Goal: Task Accomplishment & Management: Manage account settings

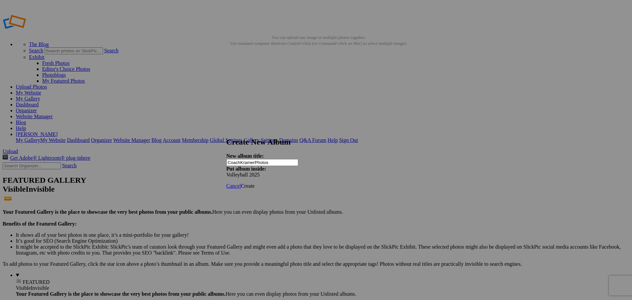
click at [285, 159] on input "CoachKramerPhotos" at bounding box center [263, 162] width 72 height 7
type input "Coach [PERSON_NAME] Photos"
click at [255, 183] on span "Create" at bounding box center [248, 186] width 14 height 6
type input "Volleyball 2025"
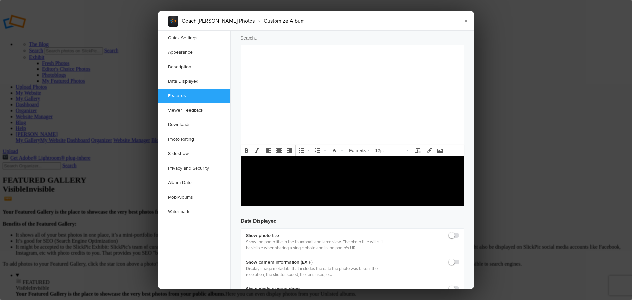
scroll to position [746, 0]
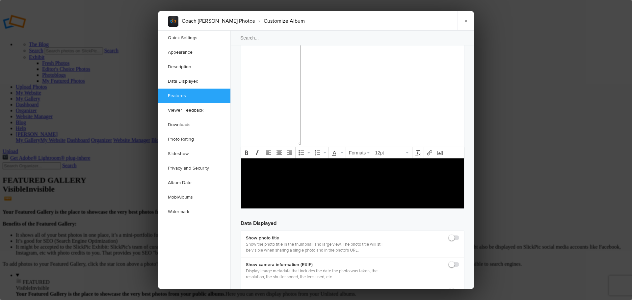
checkbox input "false"
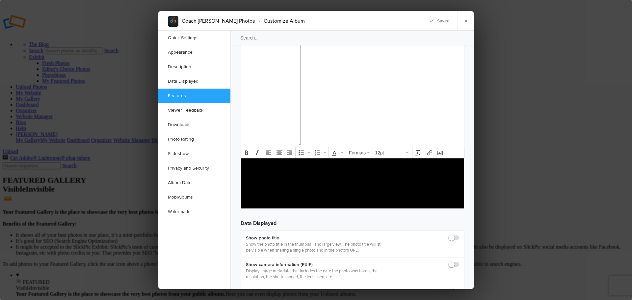
checkbox input "false"
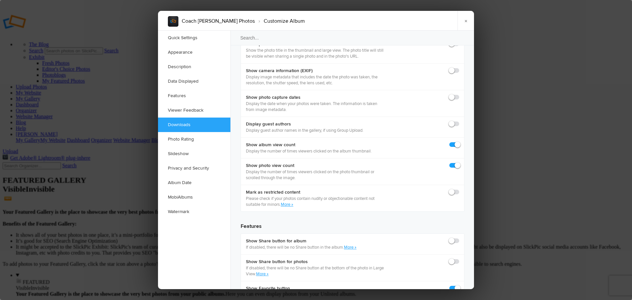
scroll to position [945, 0]
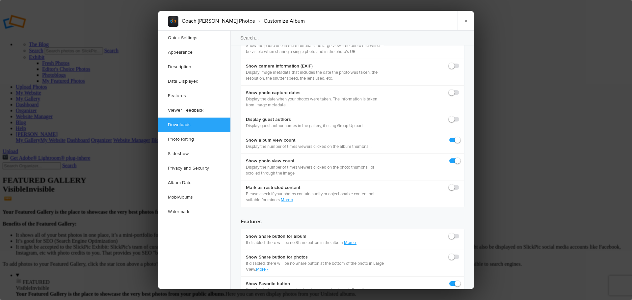
checkbox input "true"
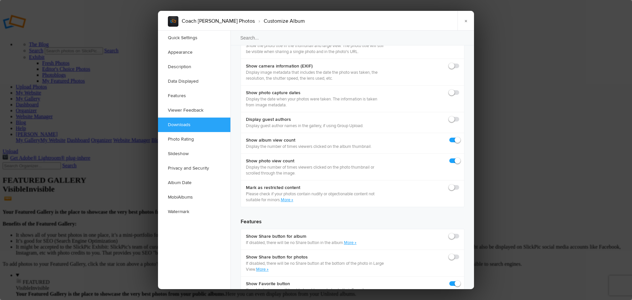
checkbox input "true"
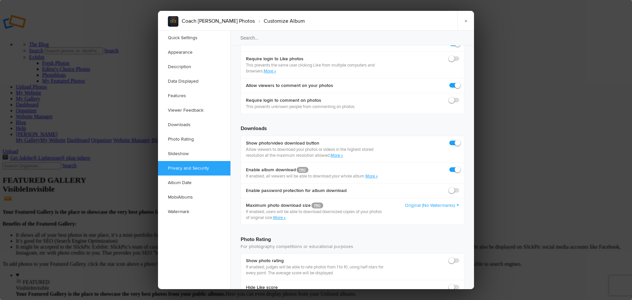
scroll to position [1264, 0]
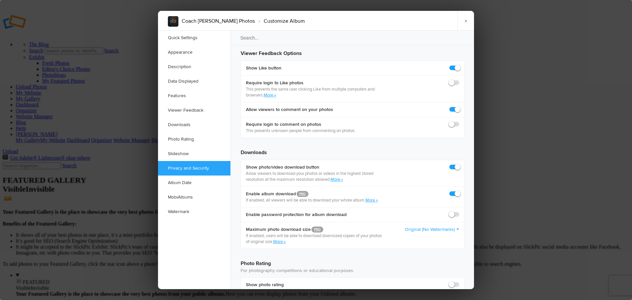
scroll to position [1231, 0]
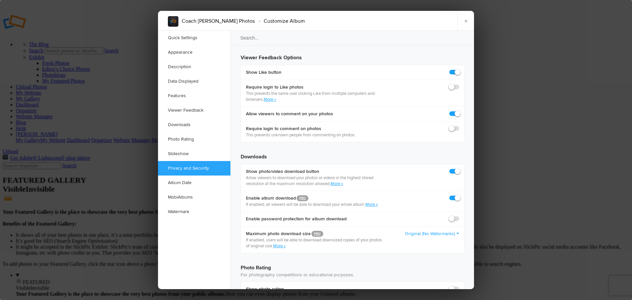
checkbox input "false"
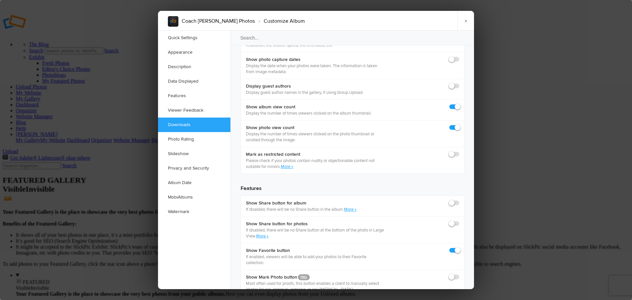
scroll to position [980, 0]
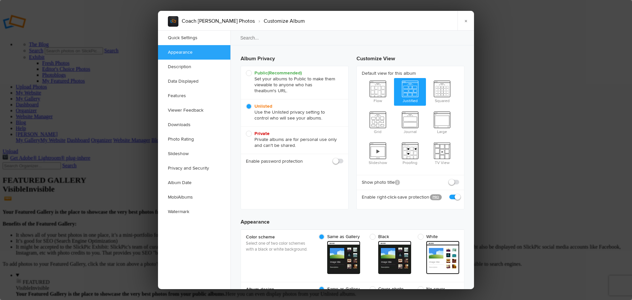
scroll to position [0, 0]
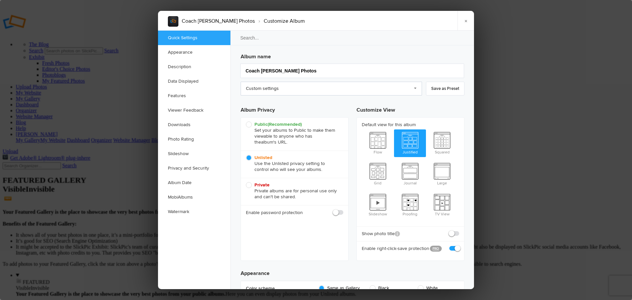
click at [415, 89] on link "Custom settings" at bounding box center [331, 89] width 181 height 14
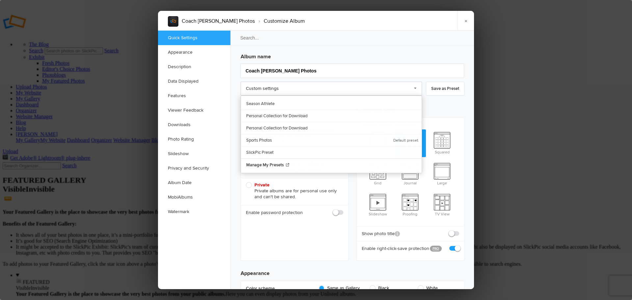
click at [416, 88] on link "Custom settings" at bounding box center [331, 89] width 181 height 14
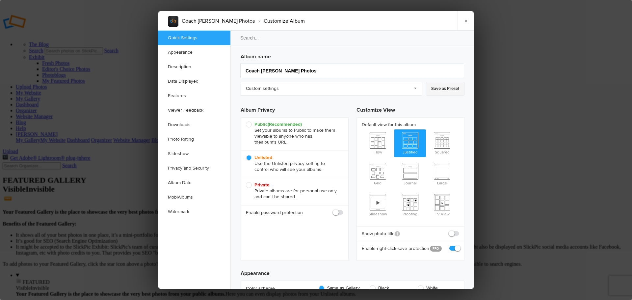
click at [438, 90] on link "Save as Preset" at bounding box center [445, 89] width 39 height 14
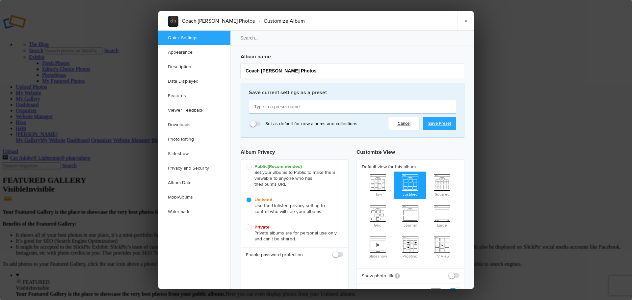
click at [292, 107] on input "text" at bounding box center [352, 107] width 207 height 14
type input "Coach [PERSON_NAME] Photos"
click at [436, 124] on link "Save Preset" at bounding box center [439, 123] width 33 height 13
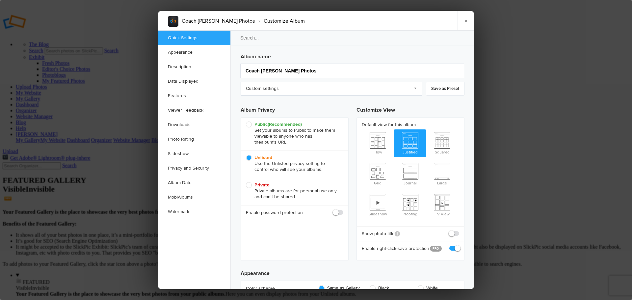
click at [415, 90] on link "Custom settings" at bounding box center [331, 89] width 181 height 14
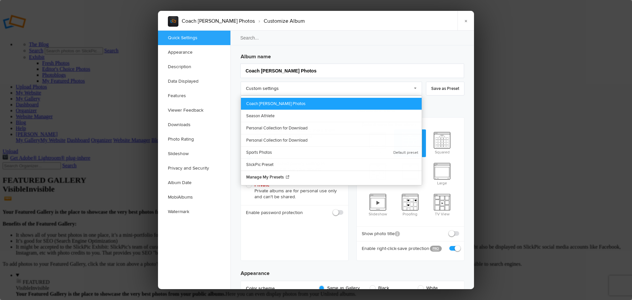
click at [285, 103] on link "Coach [PERSON_NAME] Photos" at bounding box center [331, 104] width 181 height 12
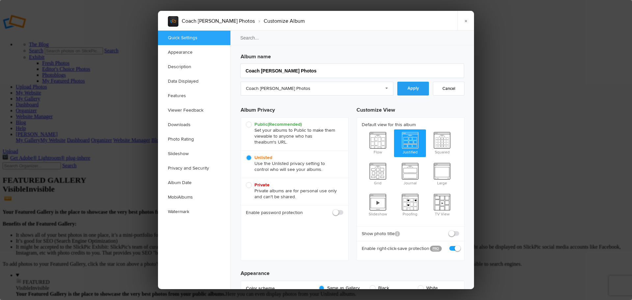
click at [422, 91] on link "Apply" at bounding box center [414, 89] width 32 height 14
click at [464, 23] on link "×" at bounding box center [466, 21] width 16 height 20
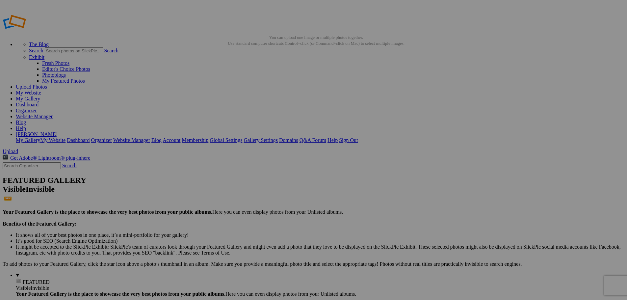
type input "Volleyball 2025"
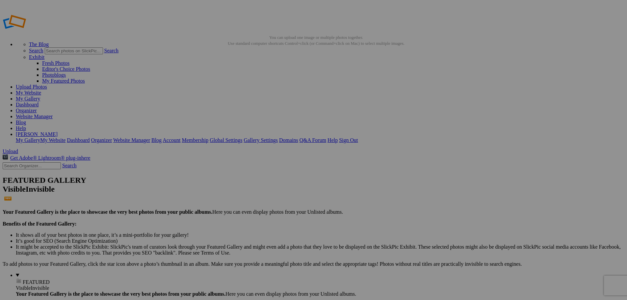
click at [260, 184] on span "Close" at bounding box center [254, 187] width 12 height 6
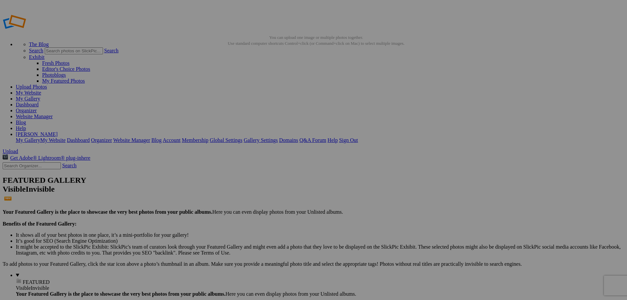
click at [260, 184] on link "Close" at bounding box center [254, 187] width 12 height 6
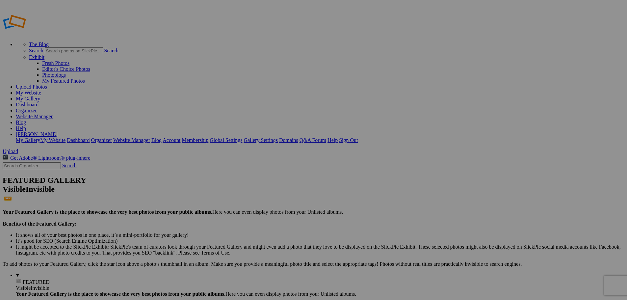
type input "New Bremen vs Fairlawn"
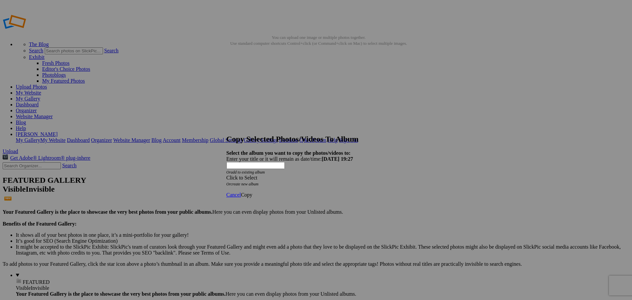
click at [227, 175] on span at bounding box center [227, 178] width 0 height 6
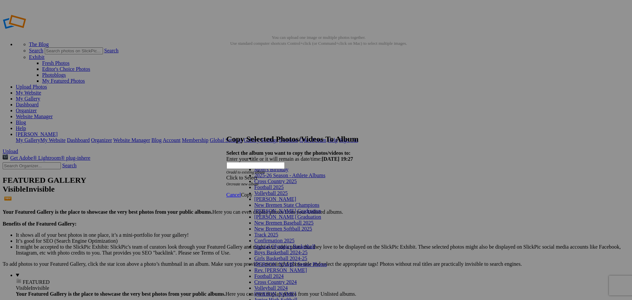
click at [266, 196] on span "Volleyball 2025" at bounding box center [271, 193] width 33 height 6
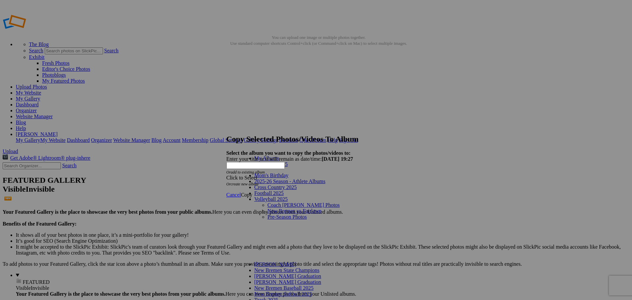
click at [268, 202] on link "Coach [PERSON_NAME] Photos" at bounding box center [304, 205] width 72 height 6
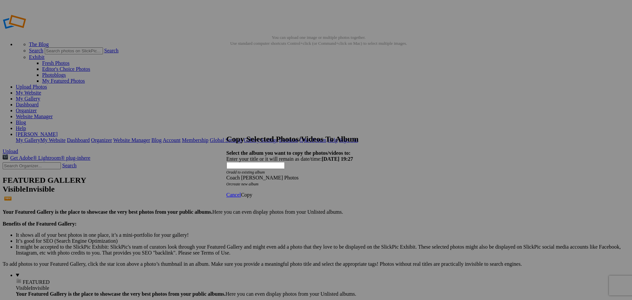
click at [253, 192] on span "Copy" at bounding box center [247, 195] width 12 height 6
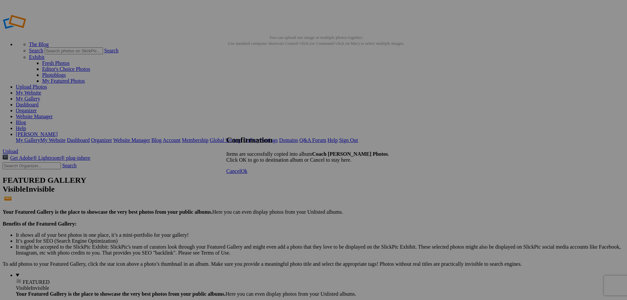
click at [248, 174] on span "Ok" at bounding box center [244, 171] width 7 height 6
type input "Coach [PERSON_NAME] Photos"
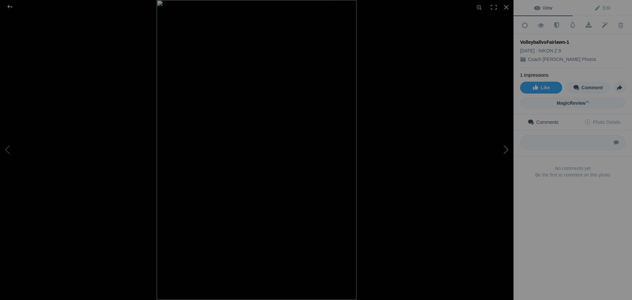
click at [506, 151] on button at bounding box center [488, 150] width 49 height 108
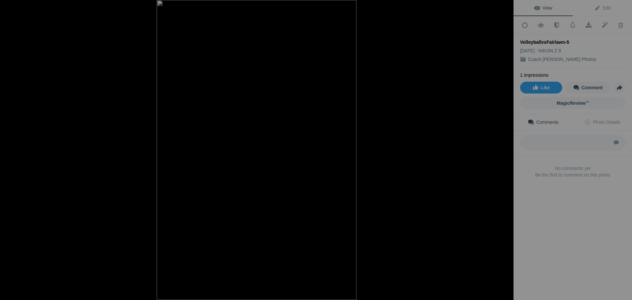
click at [506, 151] on button at bounding box center [488, 150] width 49 height 108
click at [9, 7] on div at bounding box center [10, 6] width 24 height 13
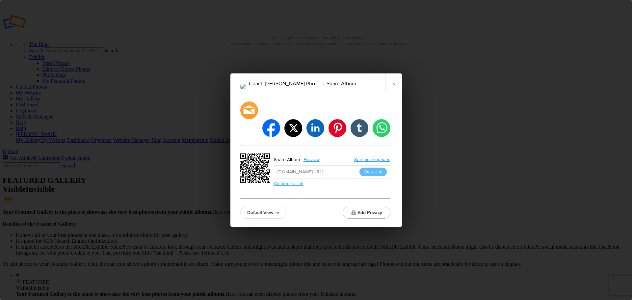
click at [291, 181] on link "Customize link" at bounding box center [289, 184] width 30 height 6
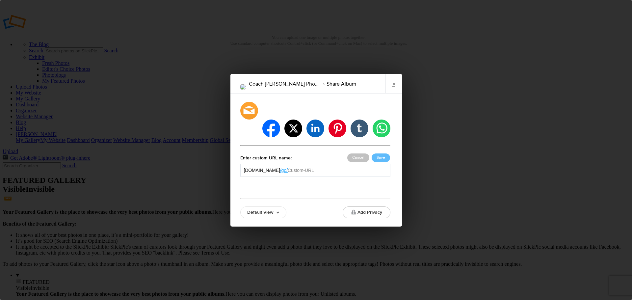
click at [330, 167] on input "text" at bounding box center [337, 170] width 99 height 7
type input "volleyball2025"
click at [381, 153] on button "Save" at bounding box center [381, 157] width 18 height 9
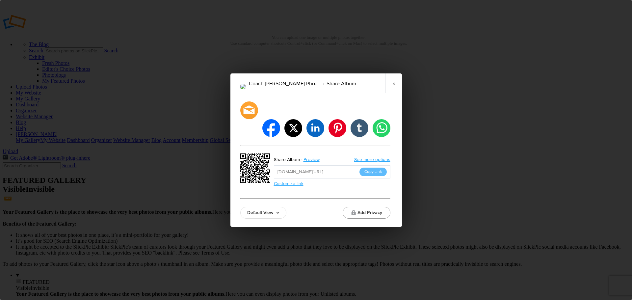
click at [369, 207] on button "Add Privacy" at bounding box center [367, 213] width 48 height 12
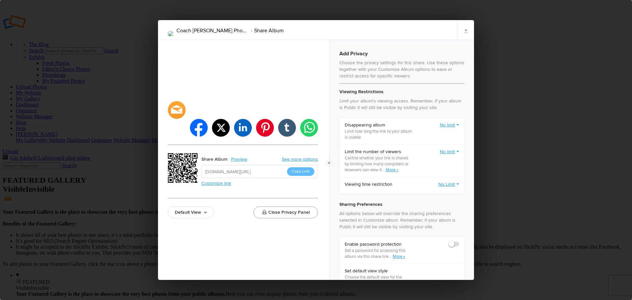
checkbox input "true"
click at [396, 169] on link "More »" at bounding box center [392, 169] width 13 height 5
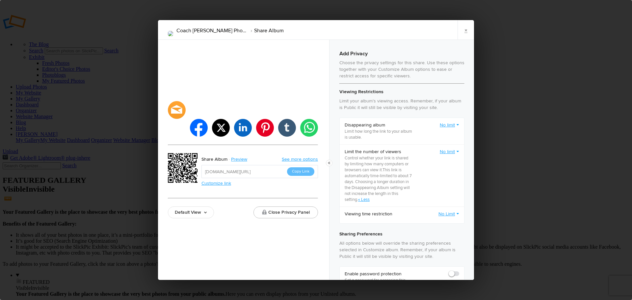
click at [452, 150] on link "No limit" at bounding box center [449, 152] width 19 height 7
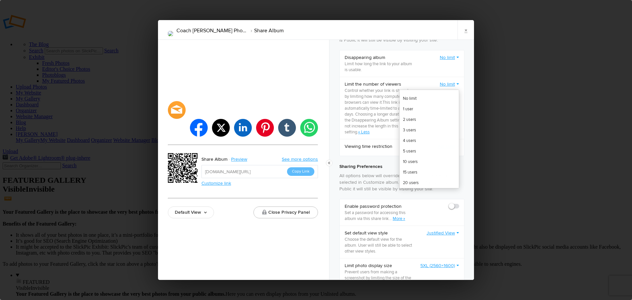
scroll to position [66, 0]
click at [402, 141] on link "4 users" at bounding box center [429, 142] width 59 height 11
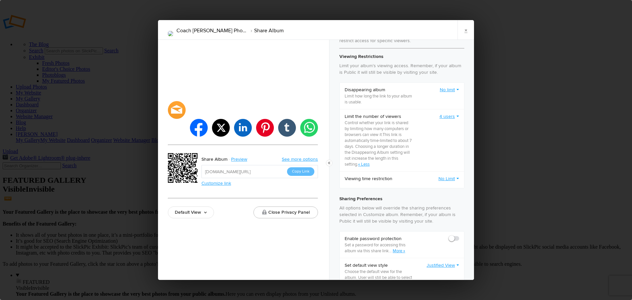
scroll to position [33, 0]
click at [453, 180] on link "No Limit" at bounding box center [449, 181] width 21 height 7
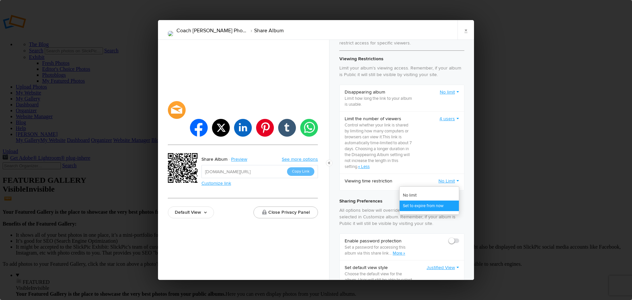
click at [428, 204] on link "Set to expire from now" at bounding box center [429, 206] width 59 height 11
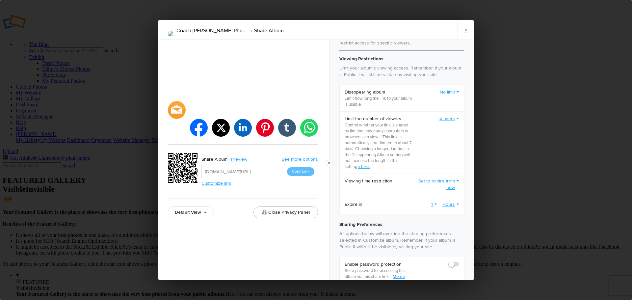
click at [452, 205] on link "Hours" at bounding box center [451, 204] width 17 height 7
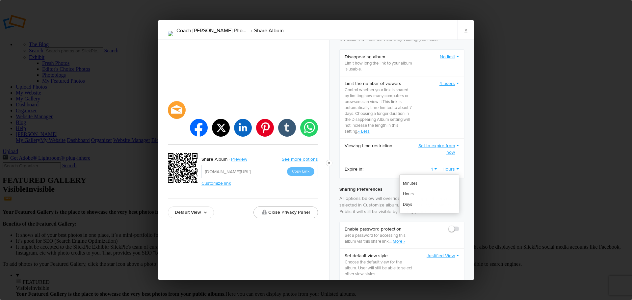
scroll to position [66, 0]
click at [452, 147] on link "Set to expire from now" at bounding box center [438, 151] width 43 height 13
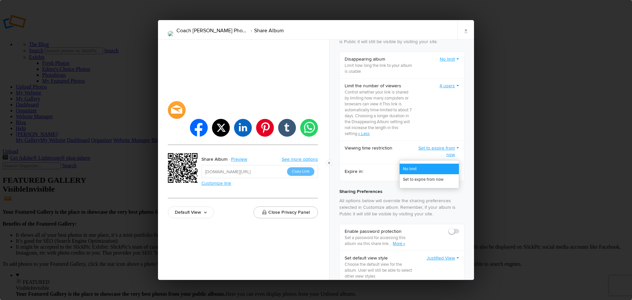
click at [413, 168] on link "No limit" at bounding box center [429, 169] width 59 height 11
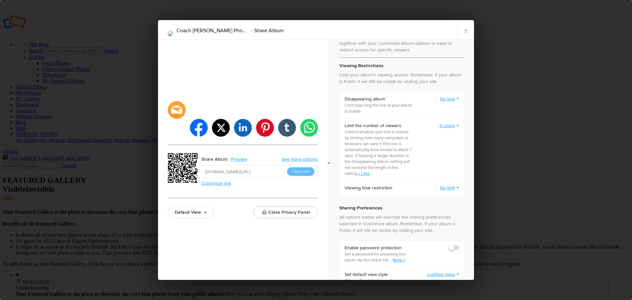
scroll to position [0, 0]
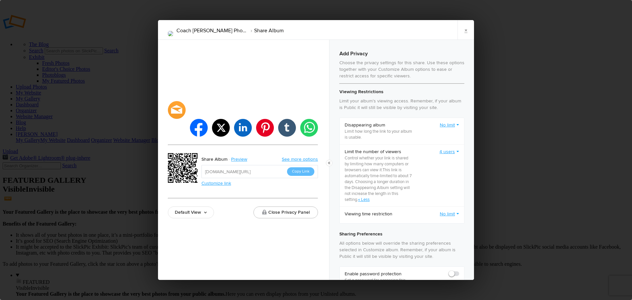
click at [452, 151] on link "4 users" at bounding box center [450, 152] width 20 height 7
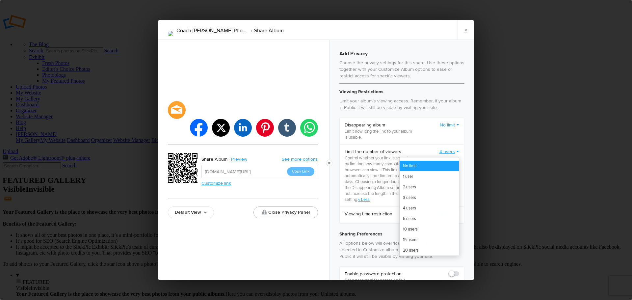
click at [414, 164] on link "No limit" at bounding box center [429, 166] width 59 height 11
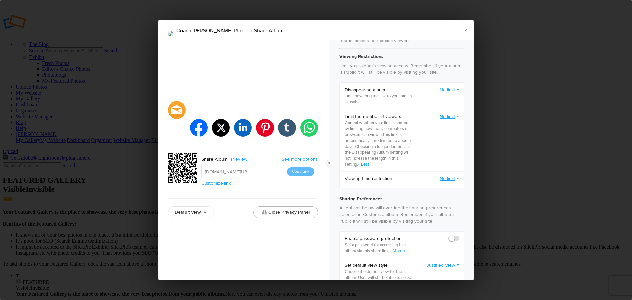
scroll to position [33, 0]
click at [452, 91] on link "No limit" at bounding box center [449, 92] width 19 height 7
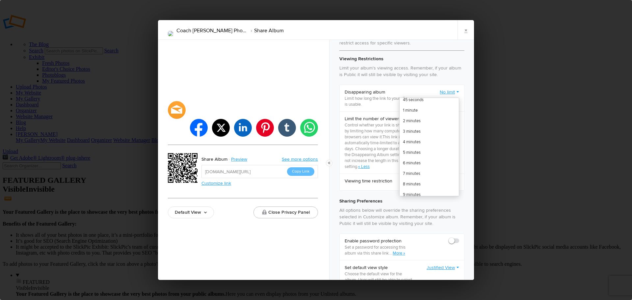
scroll to position [0, 0]
click at [407, 104] on link "No limit" at bounding box center [429, 106] width 59 height 11
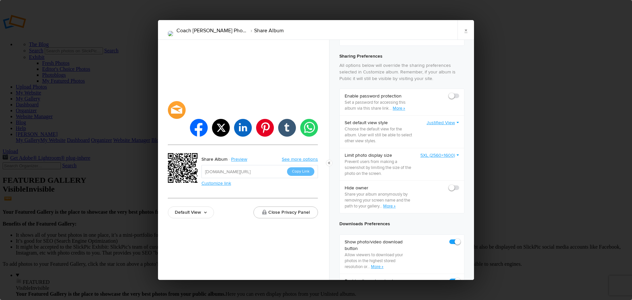
scroll to position [176, 0]
click at [402, 112] on link "More »" at bounding box center [399, 109] width 13 height 5
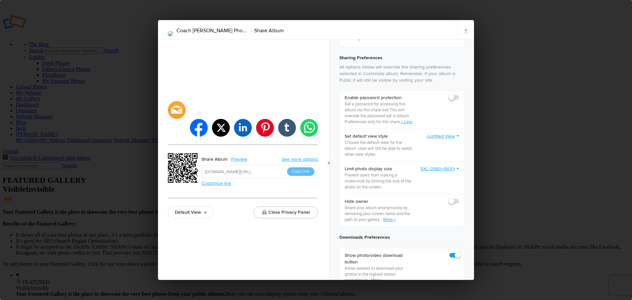
click at [459, 95] on span at bounding box center [459, 95] width 0 height 0
click at [459, 95] on input "checkbox" at bounding box center [459, 94] width 0 height 0
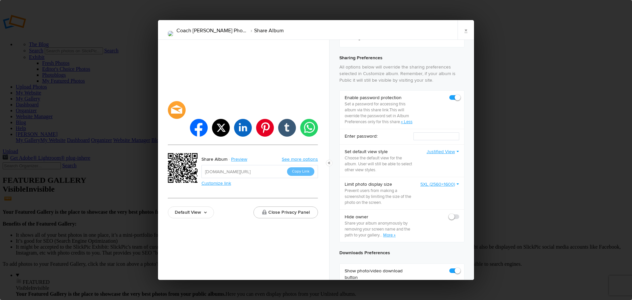
checkbox input "true"
click at [421, 140] on input "text" at bounding box center [437, 136] width 46 height 8
type input "volleyball2025"
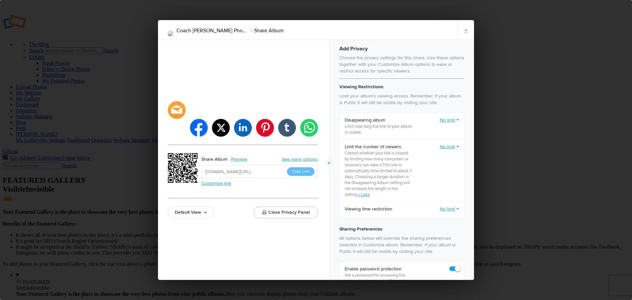
scroll to position [0, 0]
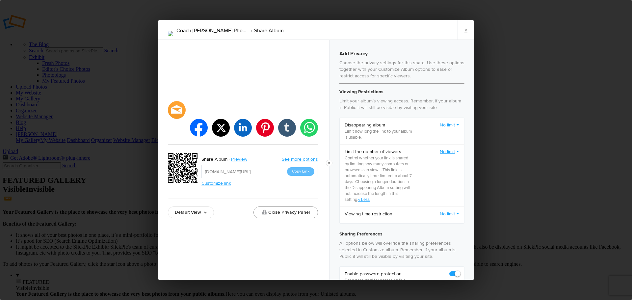
click at [297, 207] on button "Close Privacy Panel" at bounding box center [286, 213] width 65 height 12
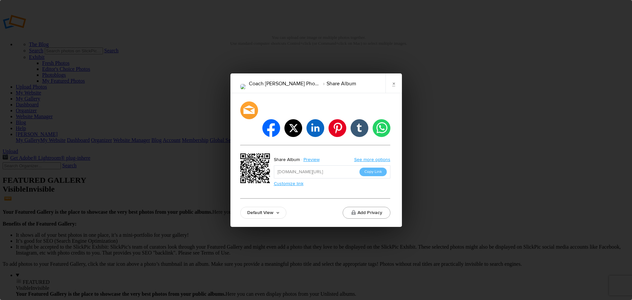
click at [372, 207] on button "Add Privacy" at bounding box center [367, 213] width 48 height 12
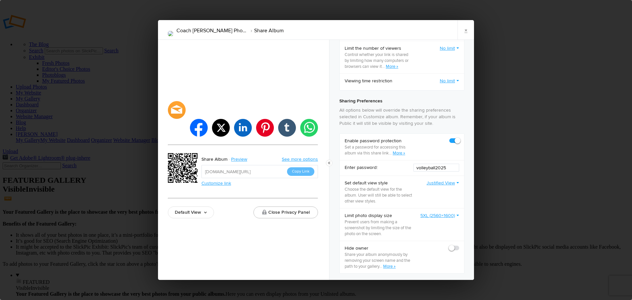
scroll to position [108, 0]
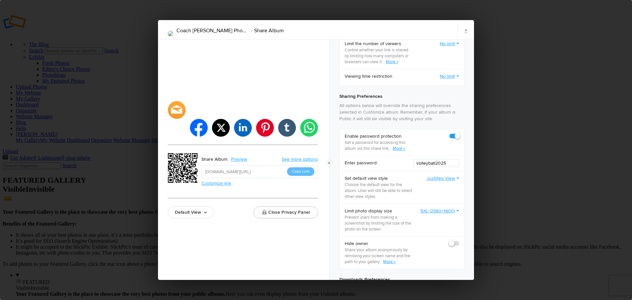
click at [445, 166] on input "volleyball2025" at bounding box center [437, 163] width 46 height 8
type input "v"
type input "vball2025"
click at [286, 207] on button "Close Privacy Panel" at bounding box center [286, 213] width 65 height 12
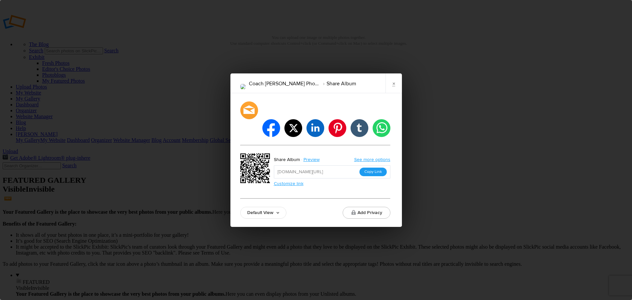
click at [373, 168] on button "Copy Link" at bounding box center [373, 172] width 27 height 9
click at [373, 207] on button "Add Privacy" at bounding box center [367, 213] width 48 height 12
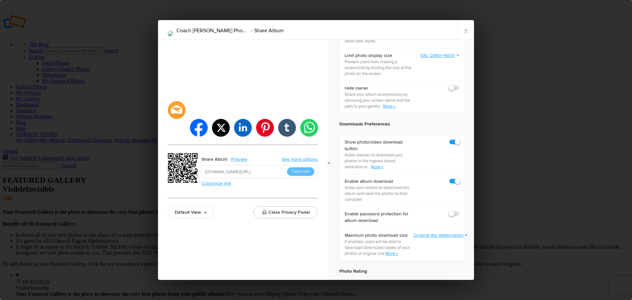
scroll to position [267, 0]
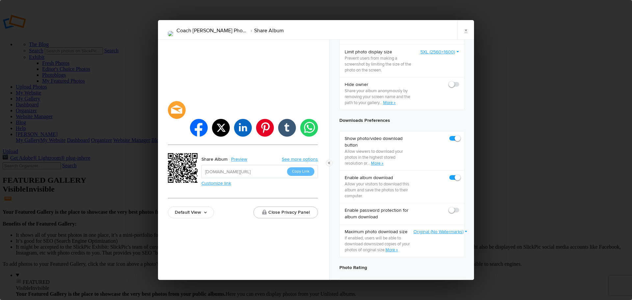
click at [459, 175] on span at bounding box center [459, 175] width 0 height 0
click at [459, 175] on input "checkbox" at bounding box center [459, 174] width 0 height 0
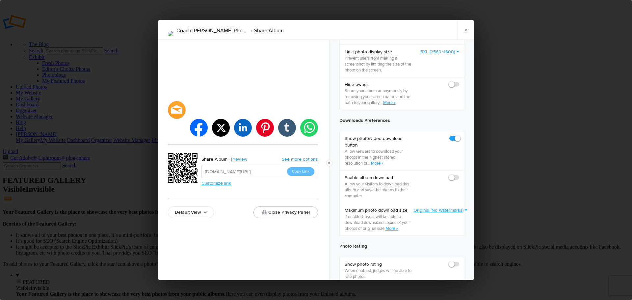
checkbox input "false"
click at [466, 32] on link "×" at bounding box center [466, 30] width 16 height 20
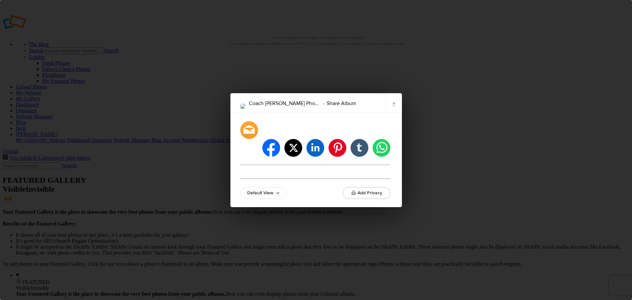
type input "https://jpphotography.slickpic.com/go/volleyball2025"
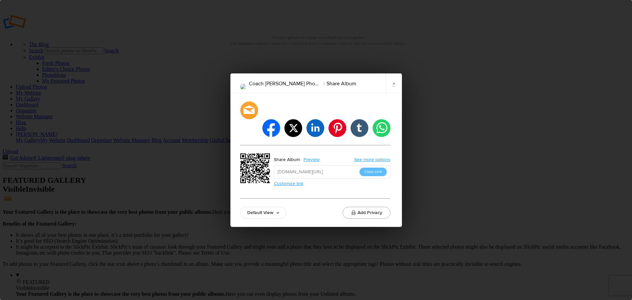
click at [369, 207] on button "Add Privacy" at bounding box center [367, 213] width 48 height 12
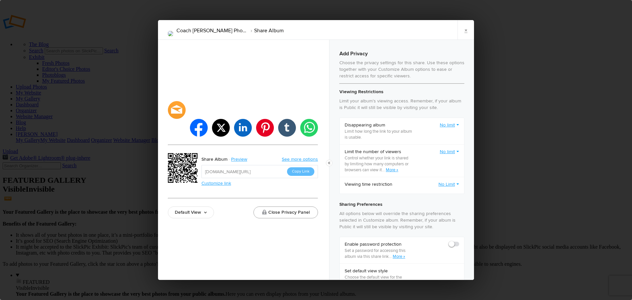
checkbox input "true"
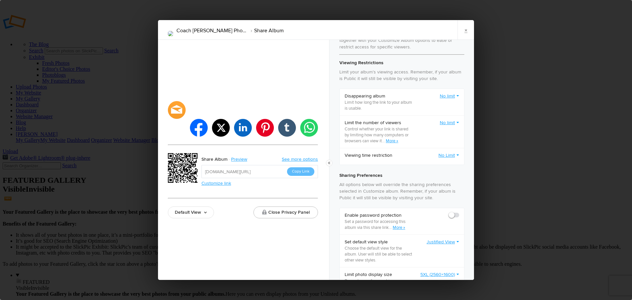
scroll to position [0, 0]
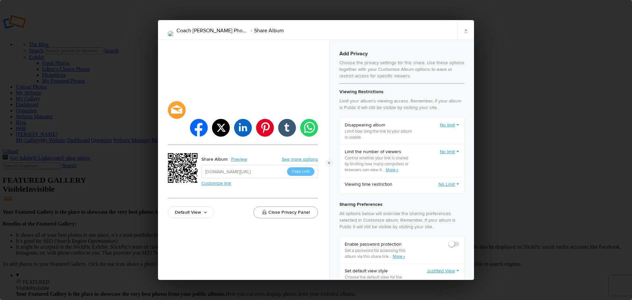
click at [305, 207] on button "Close Privacy Panel" at bounding box center [286, 213] width 65 height 12
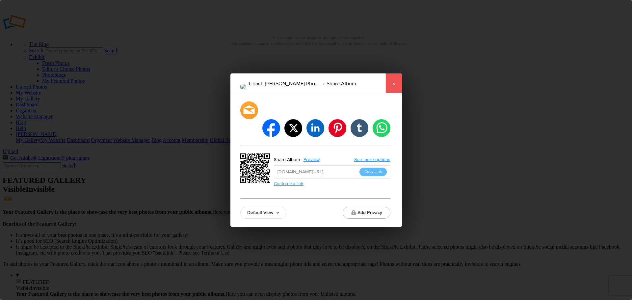
click at [395, 93] on link "×" at bounding box center [394, 83] width 16 height 20
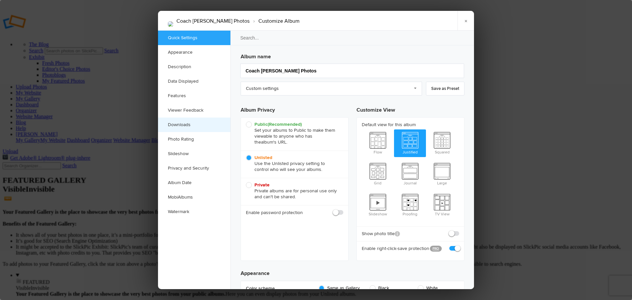
click at [183, 124] on link "Downloads" at bounding box center [194, 125] width 72 height 14
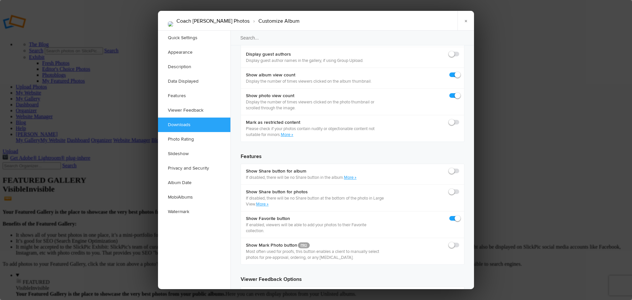
scroll to position [1021, 0]
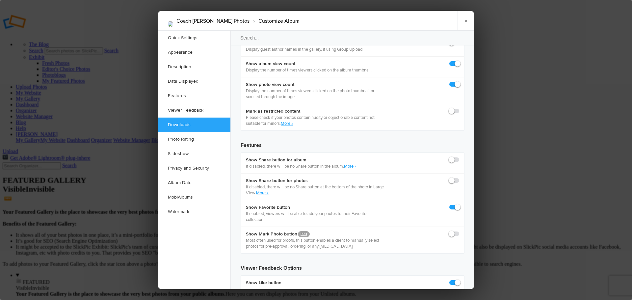
checkbox input "false"
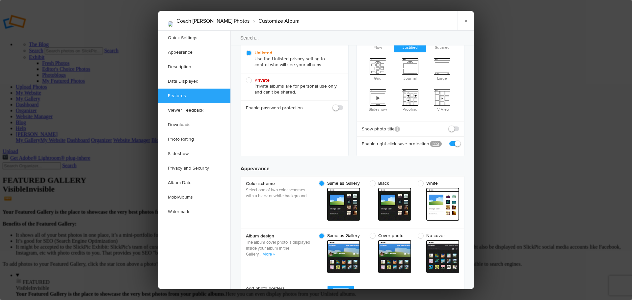
scroll to position [11, 0]
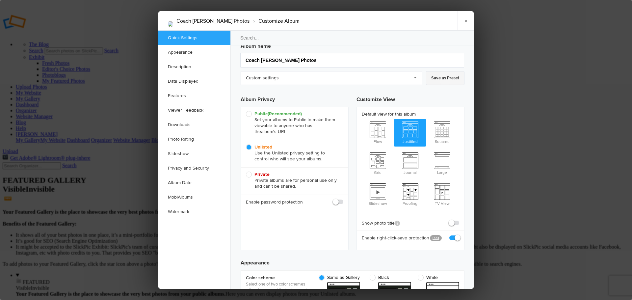
click at [442, 82] on link "Save as Preset" at bounding box center [445, 78] width 39 height 14
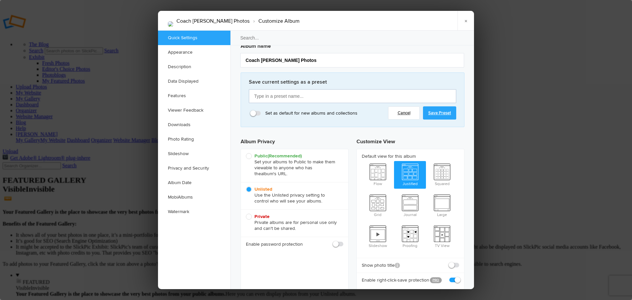
click at [292, 97] on input "text" at bounding box center [352, 96] width 207 height 14
type input "Coach [PERSON_NAME] Photos"
click at [434, 111] on link "Save Preset" at bounding box center [439, 112] width 33 height 13
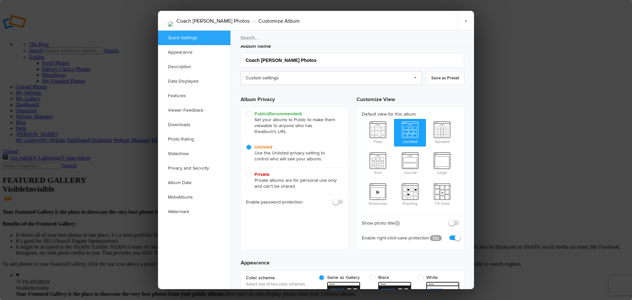
click at [415, 79] on link "Custom settings" at bounding box center [331, 78] width 181 height 14
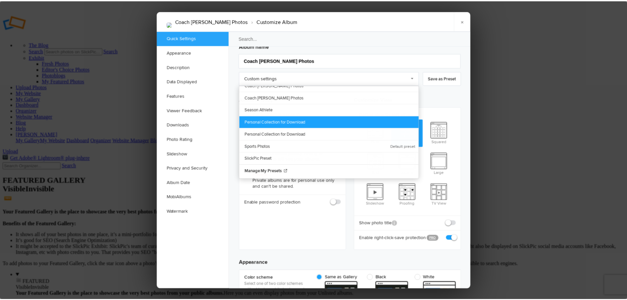
scroll to position [9, 0]
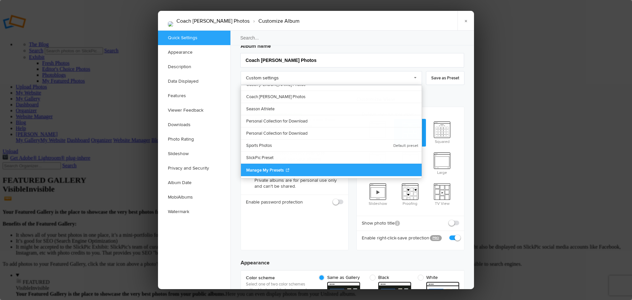
click at [284, 169] on span "Manage My Presets" at bounding box center [265, 170] width 38 height 5
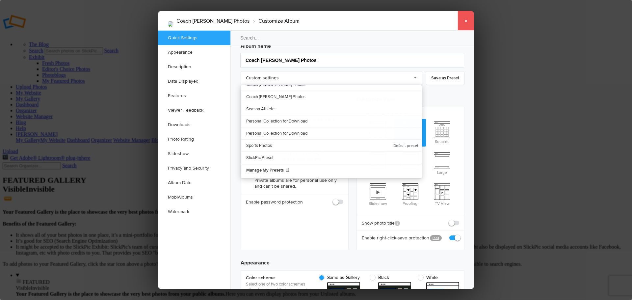
click at [466, 17] on link "×" at bounding box center [466, 21] width 16 height 20
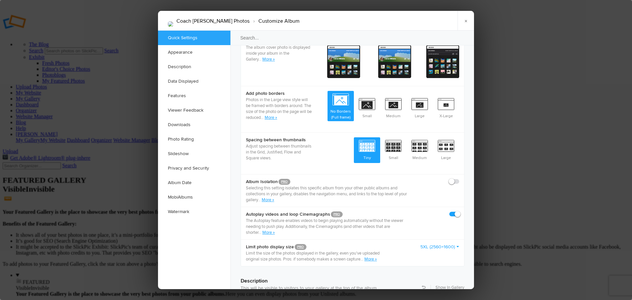
scroll to position [322, 0]
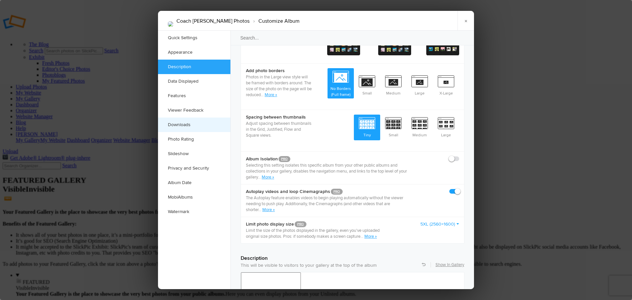
click at [188, 126] on link "Downloads" at bounding box center [194, 125] width 72 height 14
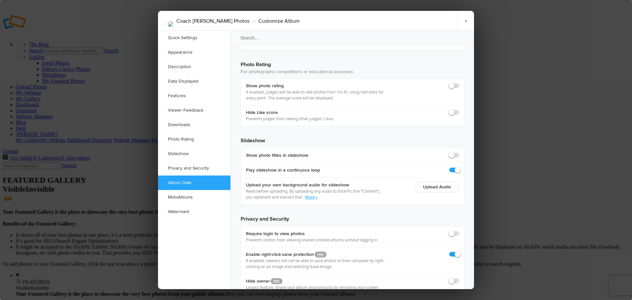
scroll to position [1429, 0]
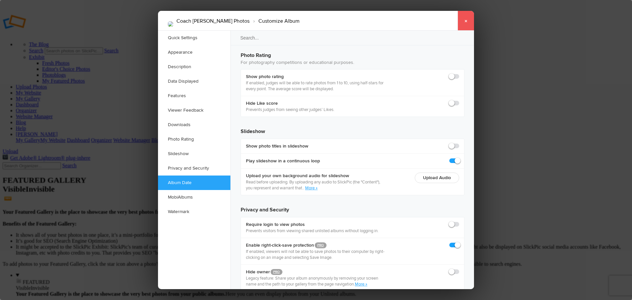
click at [464, 22] on link "×" at bounding box center [466, 21] width 16 height 20
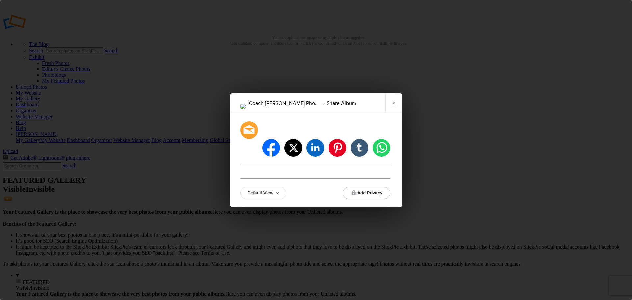
type input "https://jpphotography.slickpic.com/go/volleyball2025"
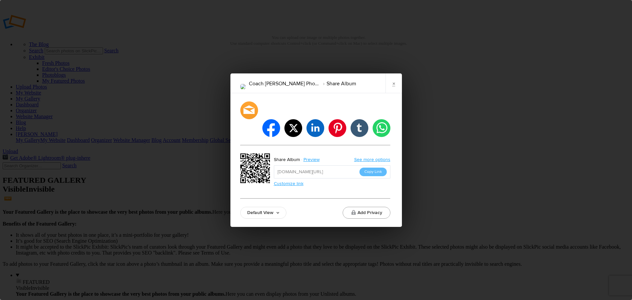
click at [378, 207] on button "Add Privacy" at bounding box center [367, 213] width 48 height 12
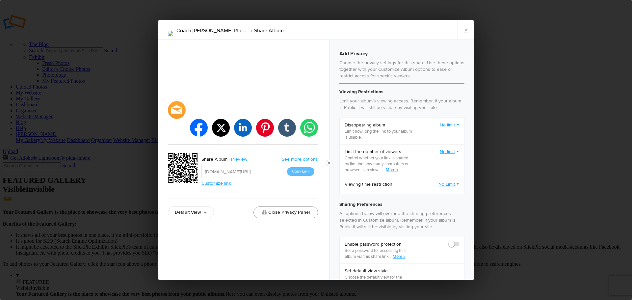
checkbox input "true"
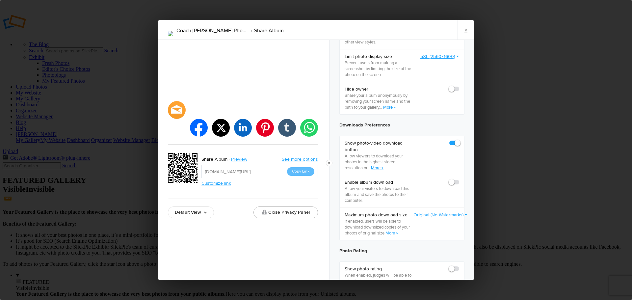
scroll to position [253, 0]
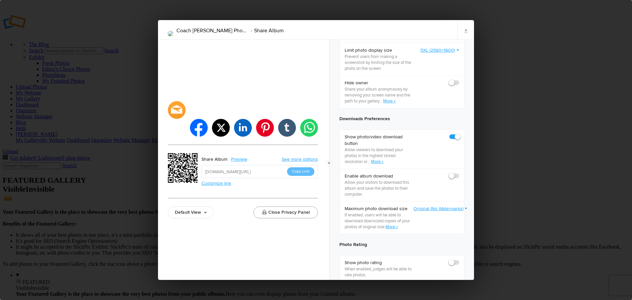
click at [302, 207] on button "Close Privacy Panel" at bounding box center [286, 213] width 65 height 12
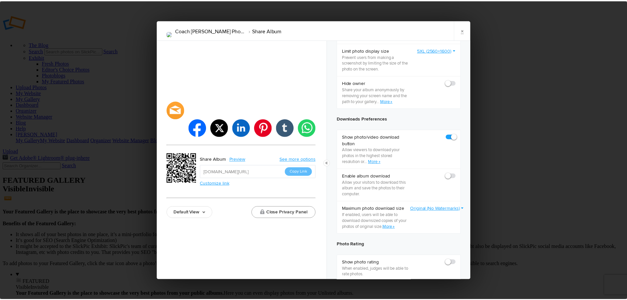
scroll to position [0, 0]
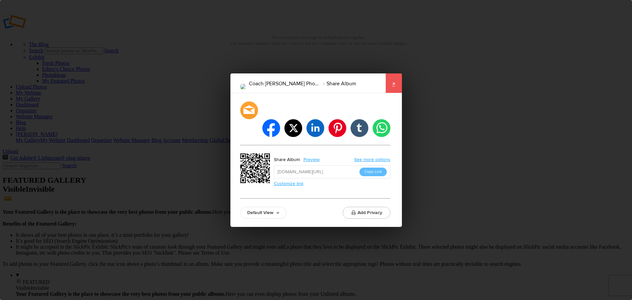
click at [394, 93] on link "×" at bounding box center [394, 83] width 16 height 20
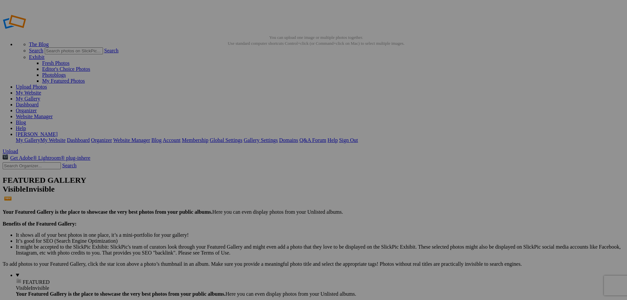
type input "Volleyball 2025"
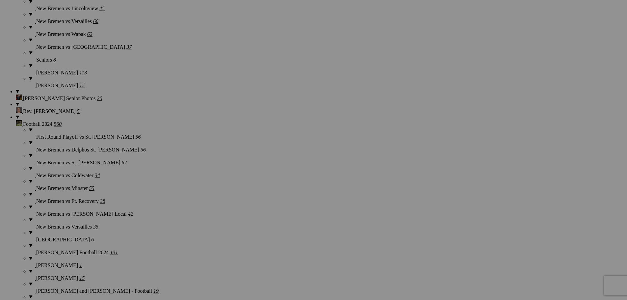
scroll to position [1647, 0]
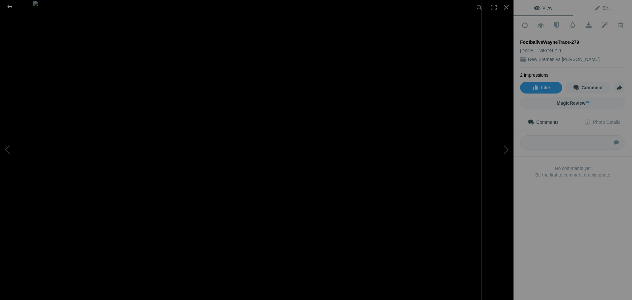
click at [12, 8] on div at bounding box center [10, 6] width 24 height 13
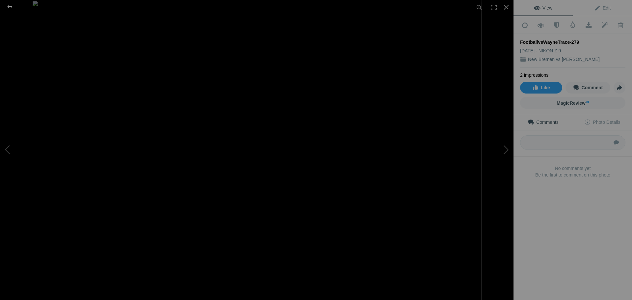
click at [10, 8] on div at bounding box center [10, 6] width 24 height 13
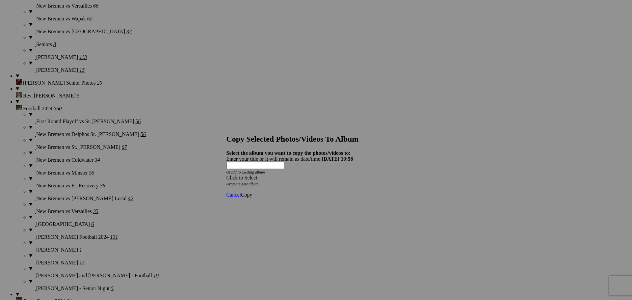
click at [227, 175] on span at bounding box center [227, 178] width 0 height 6
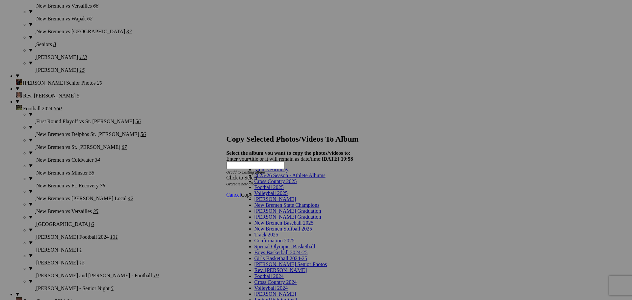
click at [325, 178] on span at bounding box center [325, 176] width 0 height 6
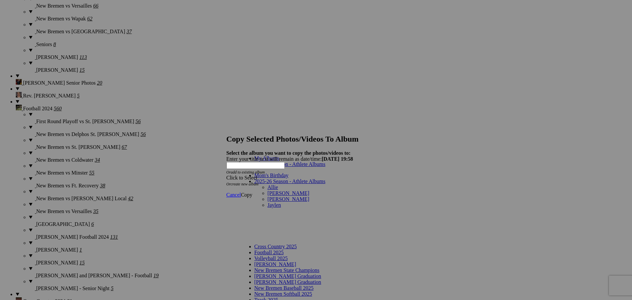
click at [269, 190] on link "[PERSON_NAME]" at bounding box center [289, 193] width 42 height 6
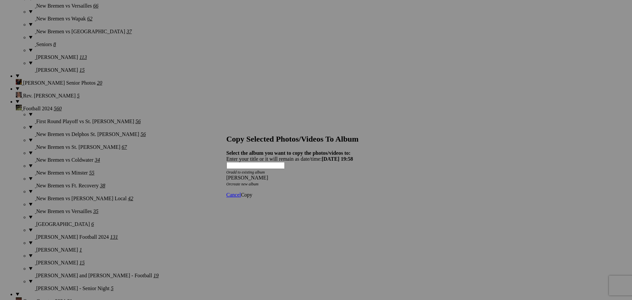
click at [253, 192] on span "Copy" at bounding box center [247, 195] width 12 height 6
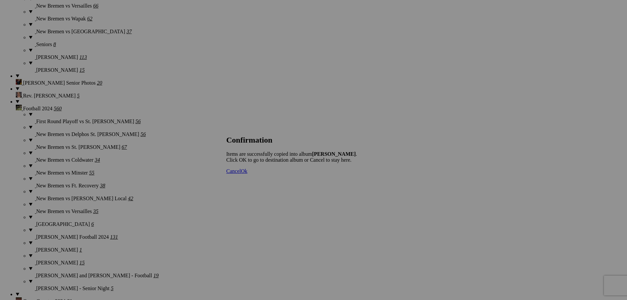
click at [248, 174] on span "Ok" at bounding box center [244, 171] width 7 height 6
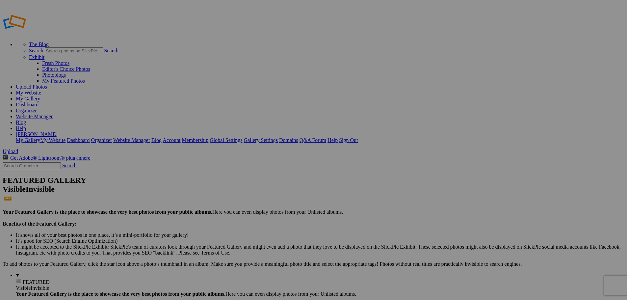
type input "[PERSON_NAME]"
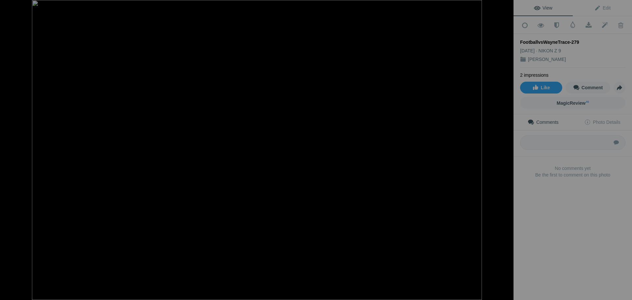
click at [505, 151] on button at bounding box center [488, 150] width 49 height 108
click at [11, 7] on div at bounding box center [10, 6] width 24 height 13
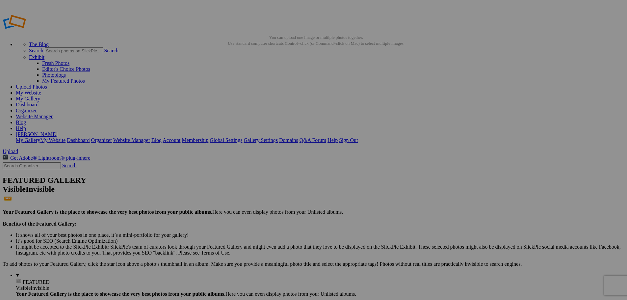
type input "2025-26 Season - Athlete Albums"
click at [53, 114] on link "Website Manager" at bounding box center [34, 117] width 37 height 6
